Goal: Communication & Community: Answer question/provide support

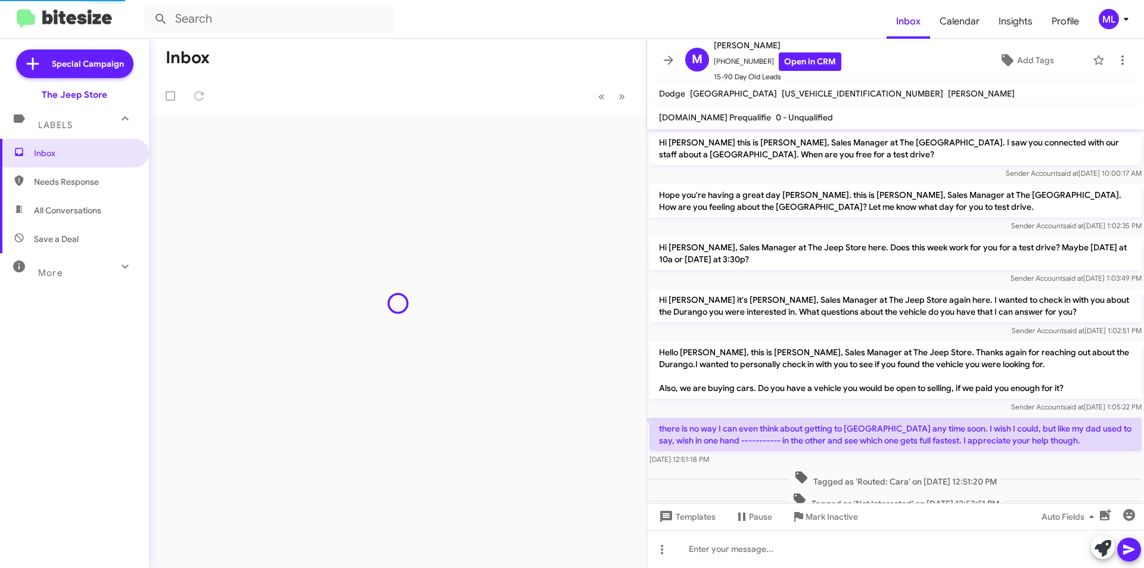
scroll to position [163, 0]
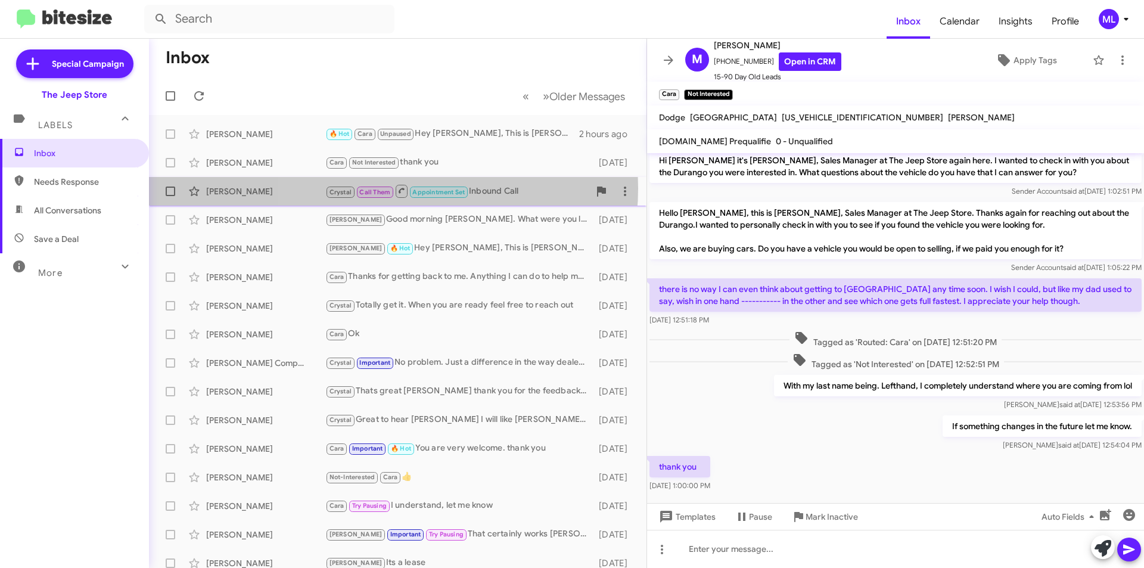
click at [382, 188] on span "Call Them" at bounding box center [374, 192] width 31 height 8
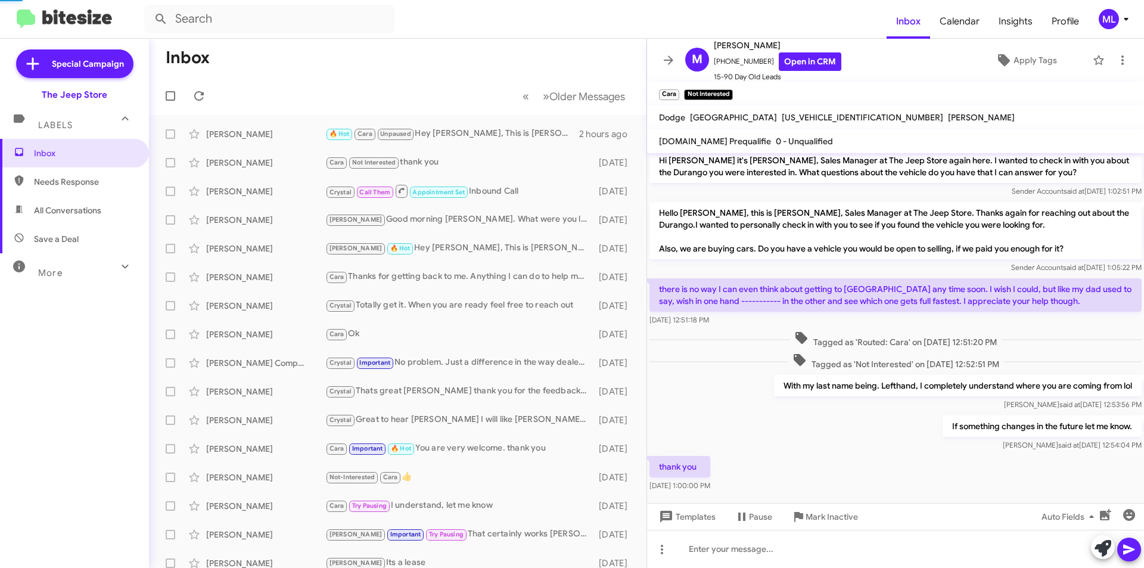
scroll to position [147, 0]
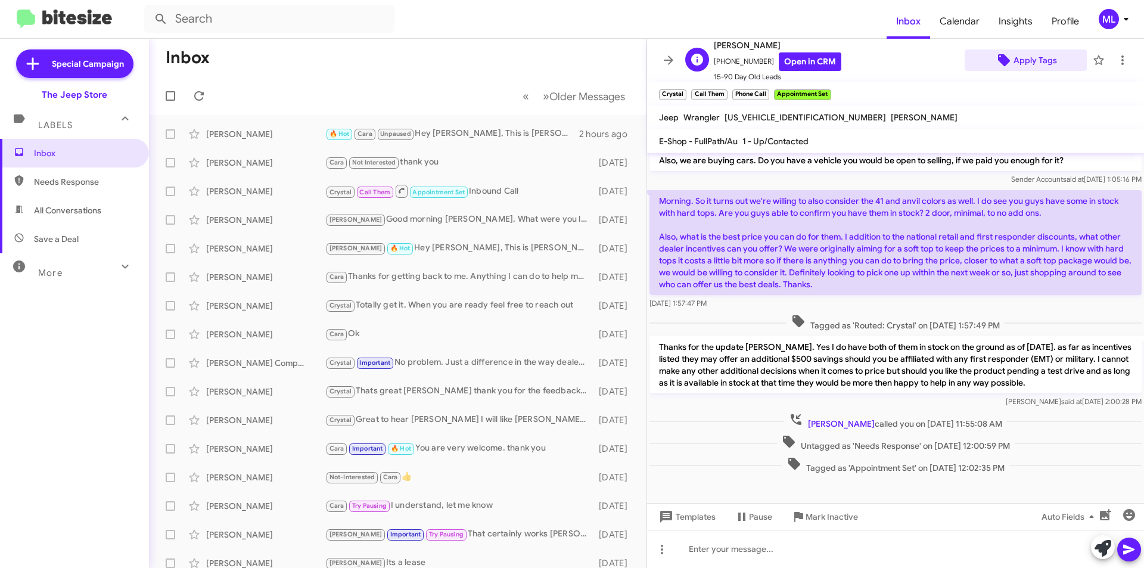
click at [1022, 64] on span "Apply Tags" at bounding box center [1034, 59] width 43 height 21
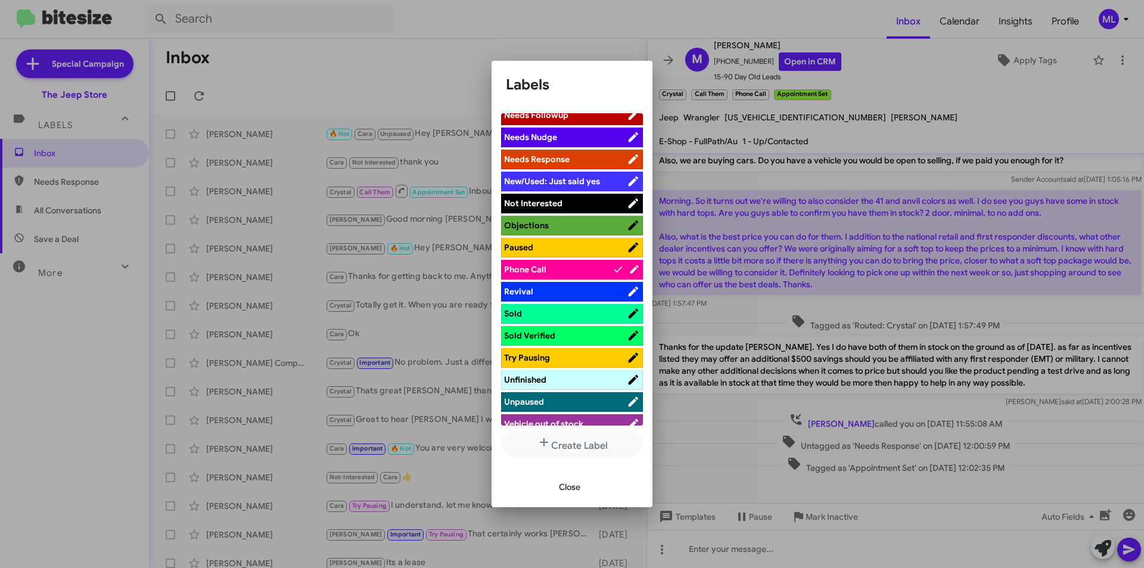
scroll to position [417, 0]
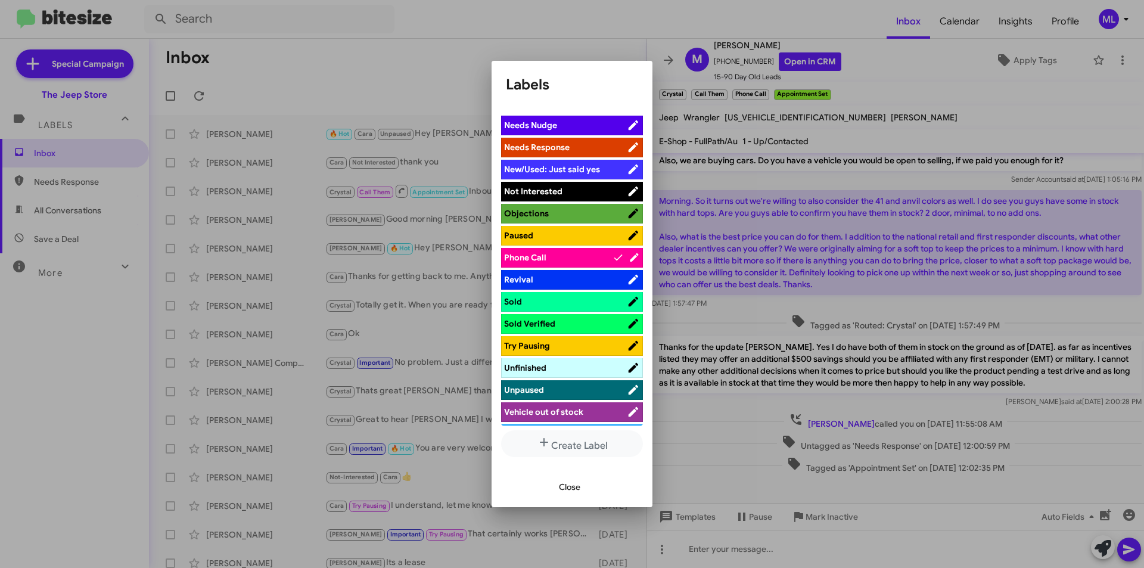
click at [572, 301] on span "Sold" at bounding box center [565, 301] width 123 height 12
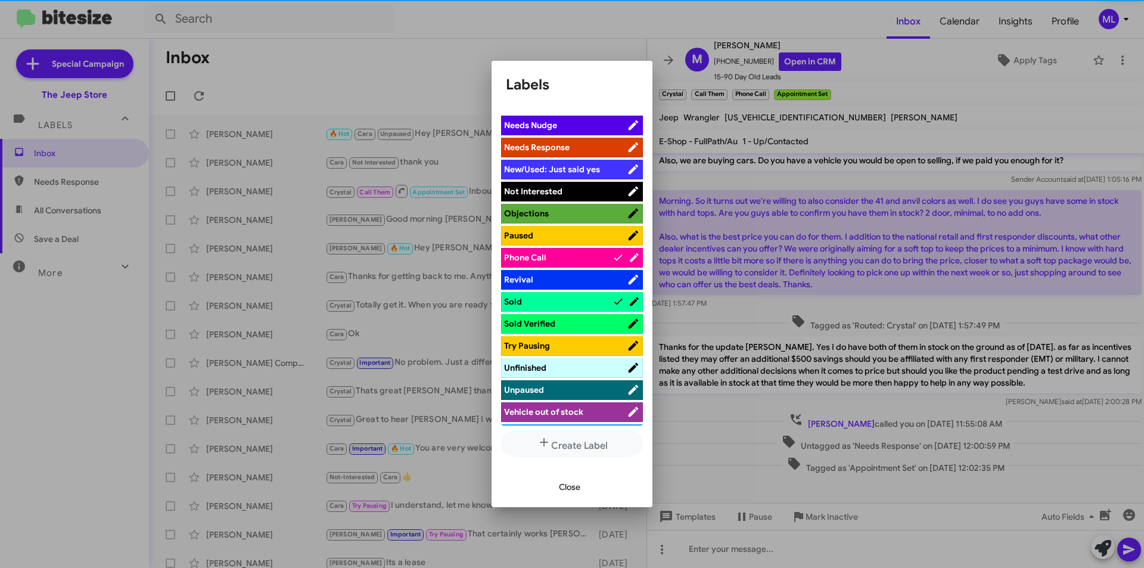
click at [577, 321] on span "Sold Verified" at bounding box center [565, 324] width 123 height 12
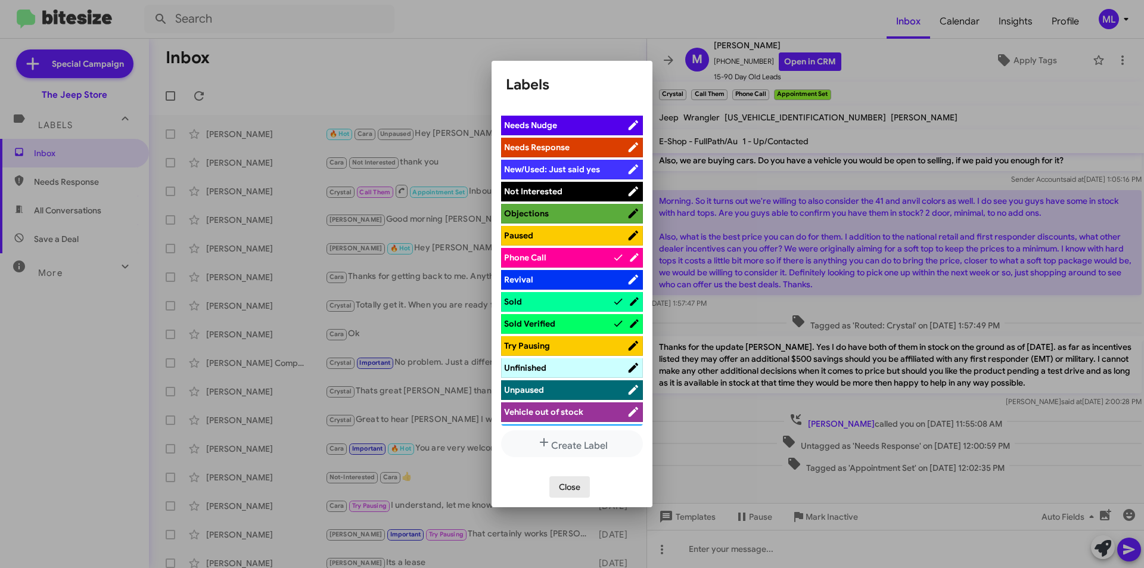
click at [579, 483] on span "Close" at bounding box center [569, 486] width 21 height 21
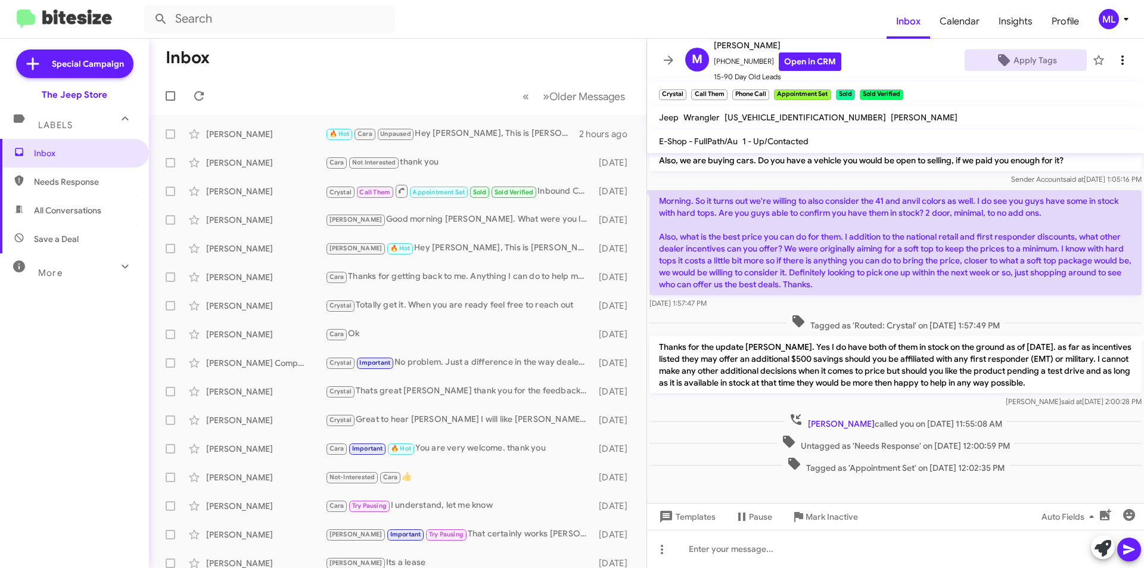
click at [1121, 61] on span at bounding box center [1122, 60] width 24 height 14
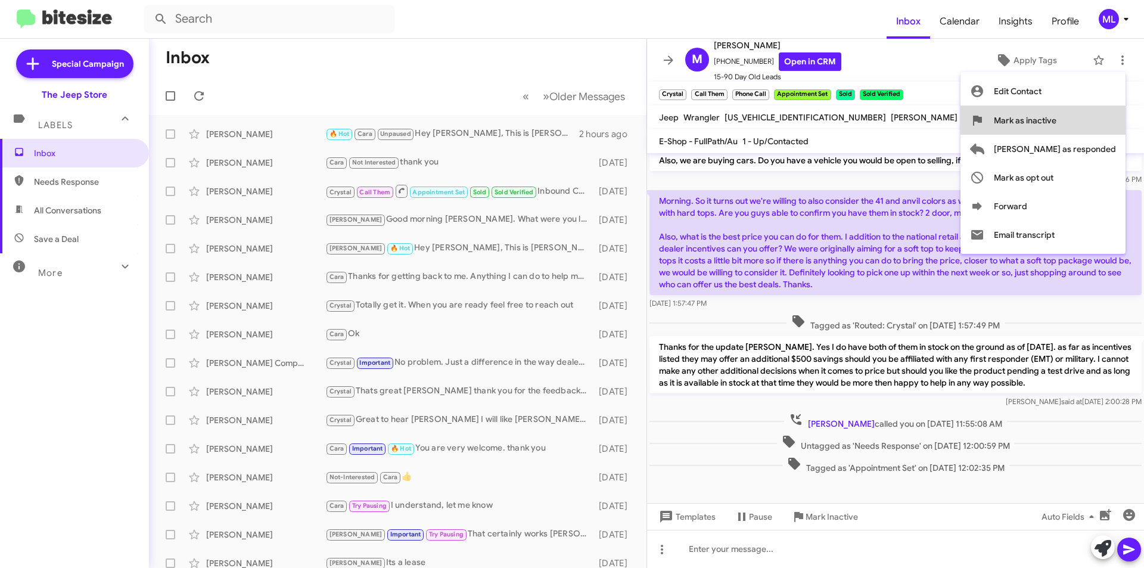
click at [1056, 120] on span "Mark as inactive" at bounding box center [1025, 120] width 63 height 29
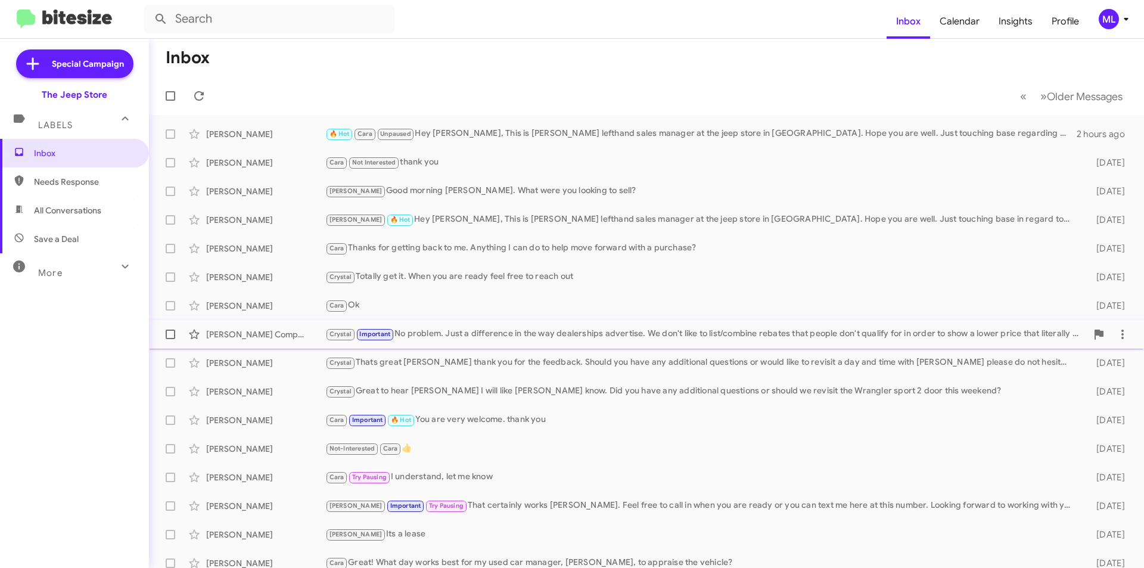
click at [314, 332] on div "[PERSON_NAME] Company" at bounding box center [265, 334] width 119 height 12
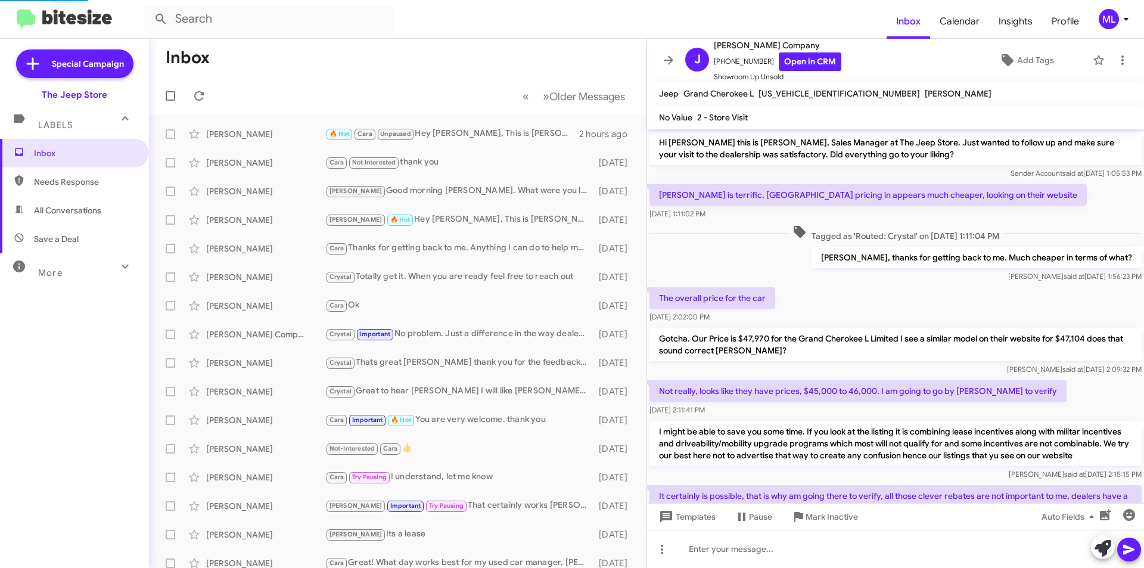
scroll to position [273, 0]
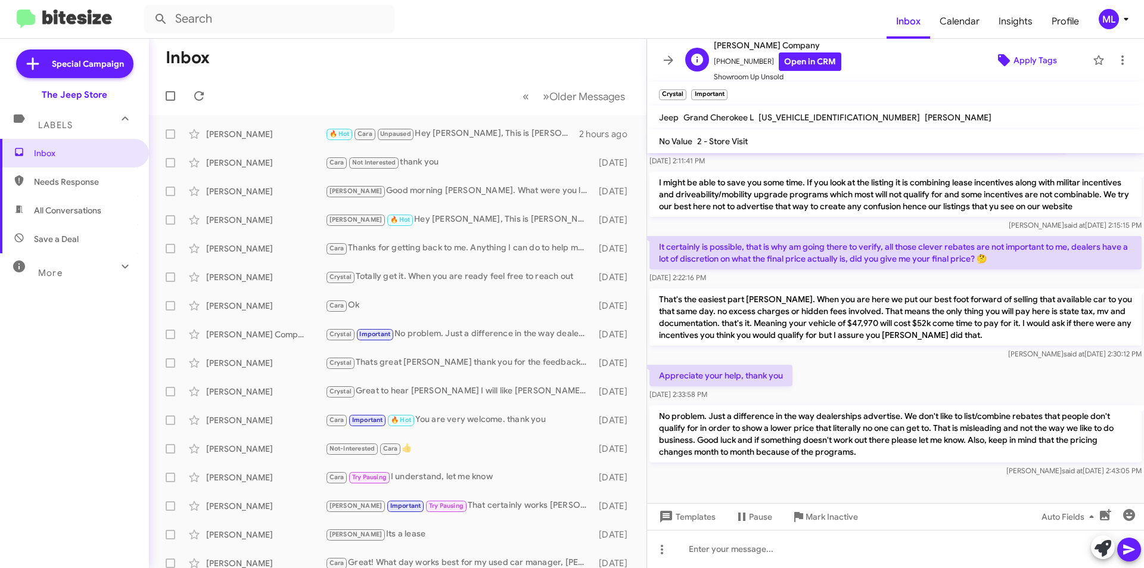
click at [1044, 57] on span "Apply Tags" at bounding box center [1034, 59] width 43 height 21
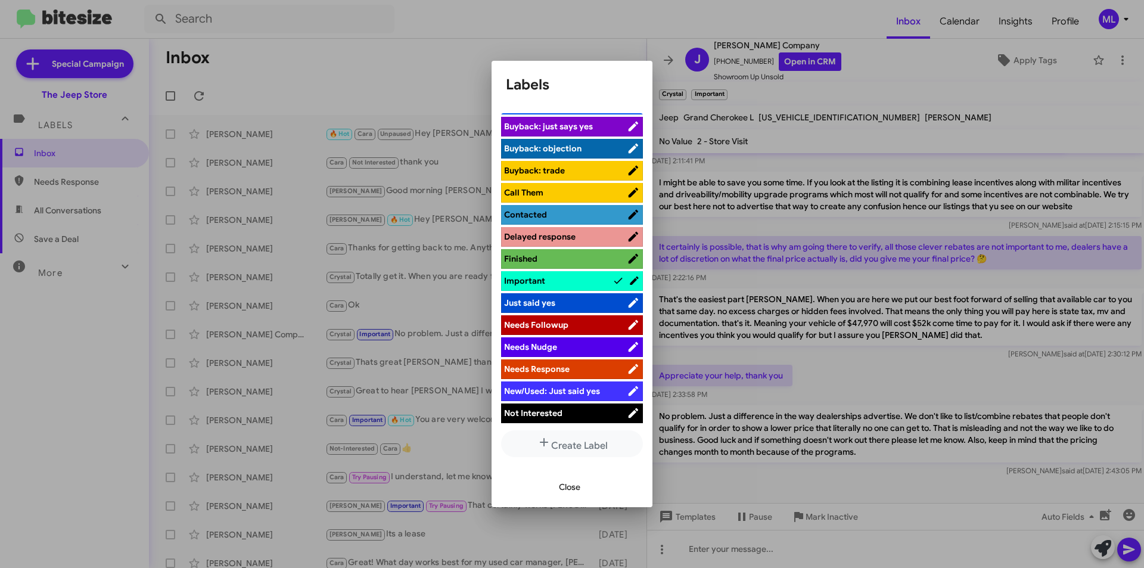
scroll to position [357, 0]
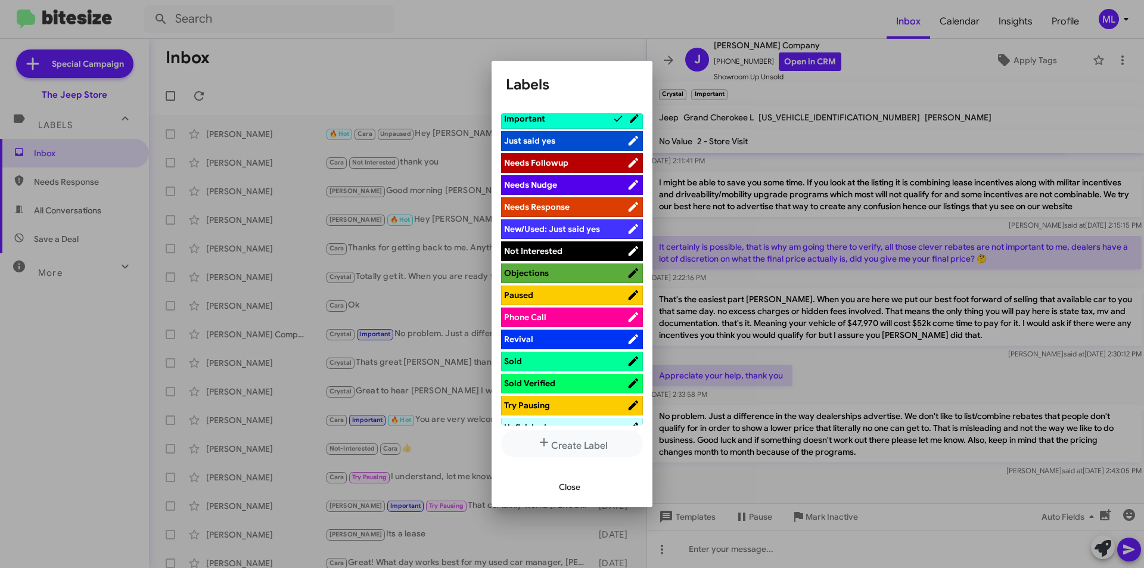
click at [585, 252] on span "Not Interested" at bounding box center [565, 251] width 123 height 12
click at [571, 481] on span "Close" at bounding box center [569, 486] width 21 height 21
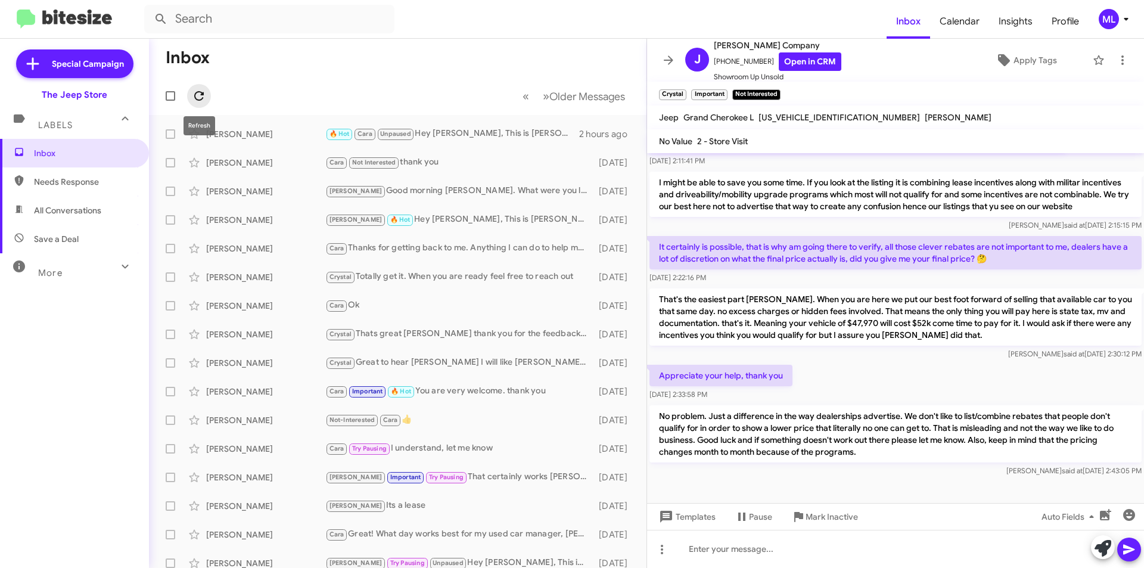
click at [206, 97] on icon at bounding box center [199, 96] width 14 height 14
